Goal: Task Accomplishment & Management: Use online tool/utility

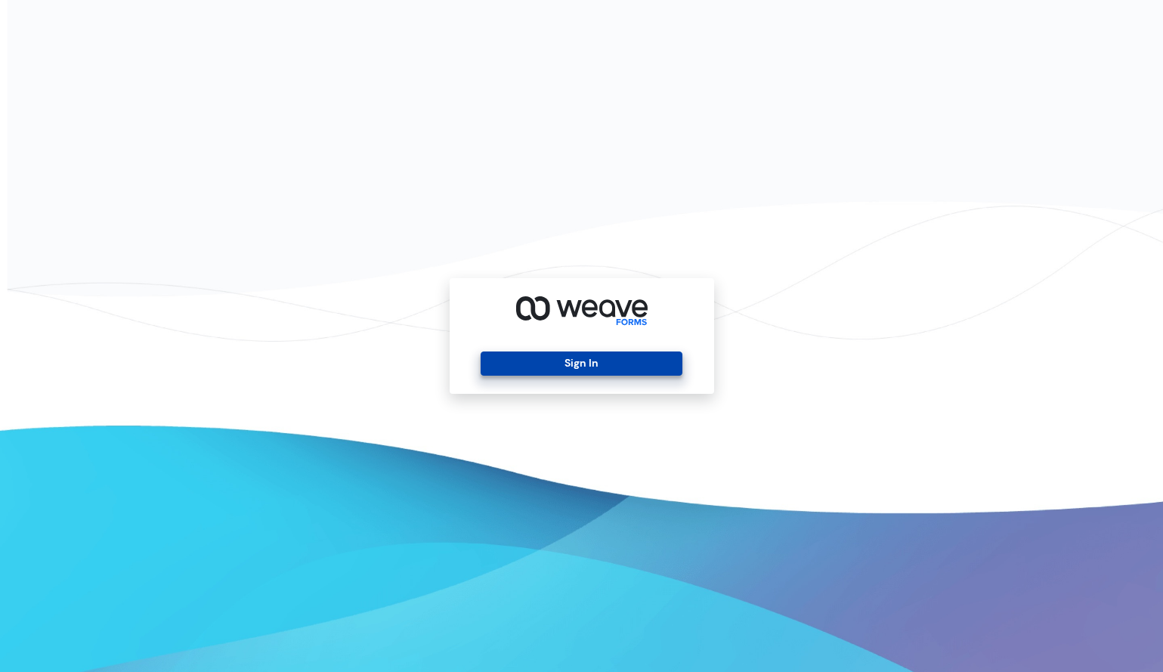
click at [605, 354] on button "Sign In" at bounding box center [582, 363] width 202 height 24
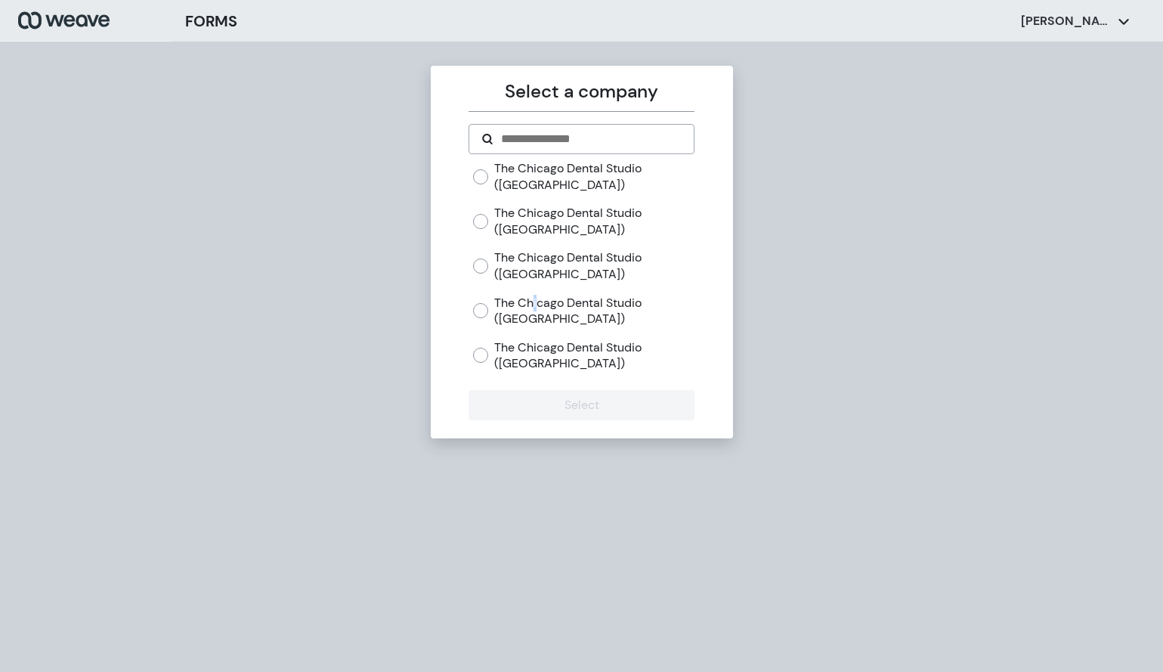
click at [526, 309] on label "The Chicago Dental Studio ([GEOGRAPHIC_DATA])" at bounding box center [594, 311] width 200 height 32
click at [473, 311] on div "The Chicago Dental Studio ([GEOGRAPHIC_DATA]) The [GEOGRAPHIC_DATA] ([GEOGRAPHI…" at bounding box center [582, 272] width 226 height 224
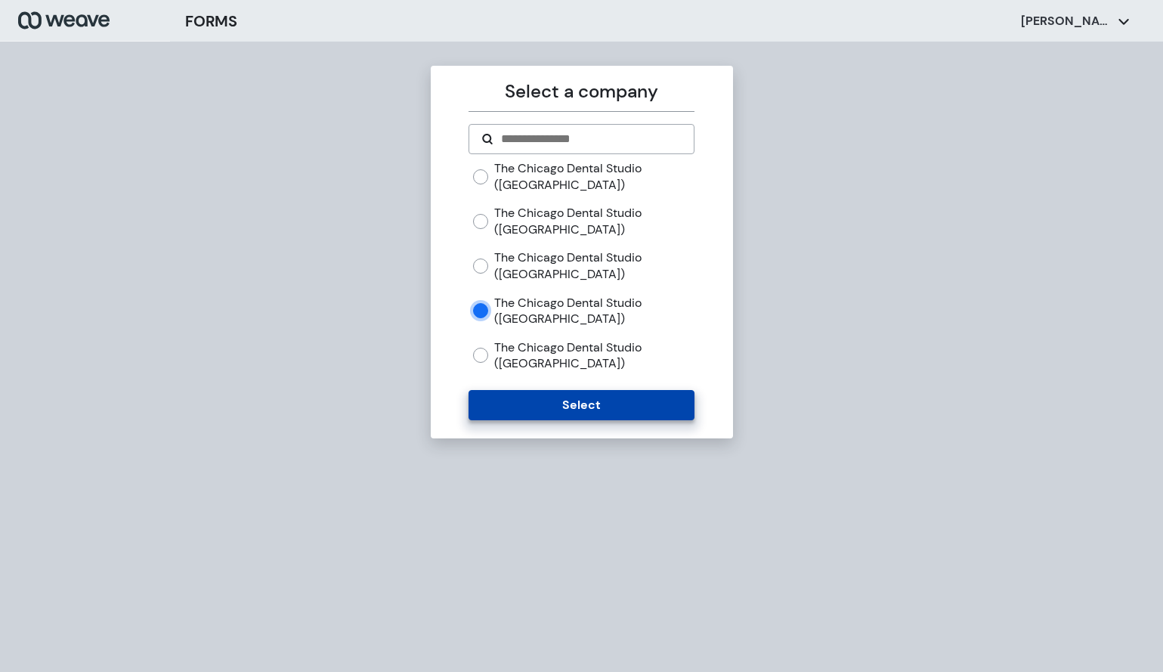
click at [515, 395] on button "Select" at bounding box center [582, 405] width 226 height 30
